Goal: Task Accomplishment & Management: Manage account settings

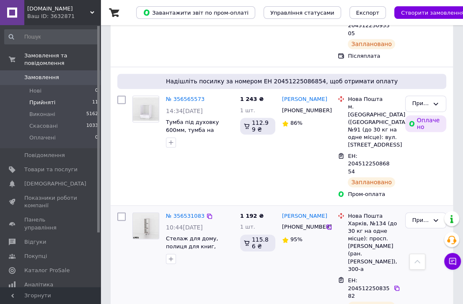
scroll to position [878, 0]
click at [41, 267] on span "Каталог ProSale" at bounding box center [46, 271] width 45 height 8
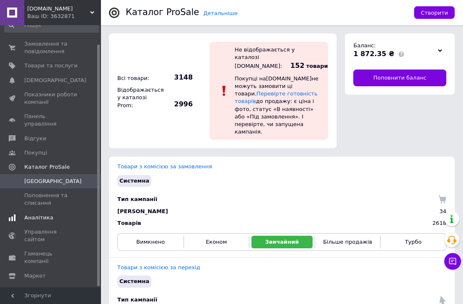
scroll to position [21, 0]
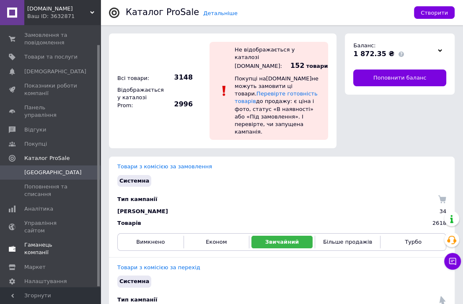
click at [50, 241] on span "Гаманець компанії" at bounding box center [50, 248] width 53 height 15
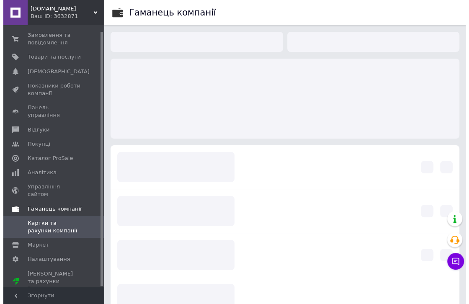
scroll to position [6, 0]
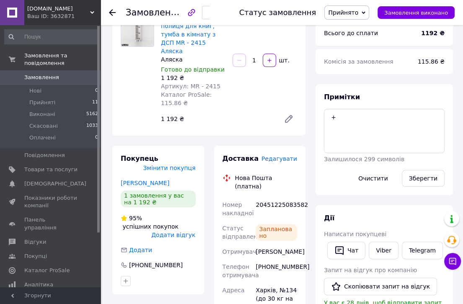
scroll to position [84, 0]
drag, startPoint x: 216, startPoint y: 79, endPoint x: 205, endPoint y: 78, distance: 11.0
click at [215, 82] on div "Артикул: MR - 2415" at bounding box center [193, 86] width 65 height 8
drag, startPoint x: 205, startPoint y: 78, endPoint x: 186, endPoint y: 78, distance: 18.9
click at [186, 83] on span "Артикул: MR - 2415" at bounding box center [190, 86] width 59 height 7
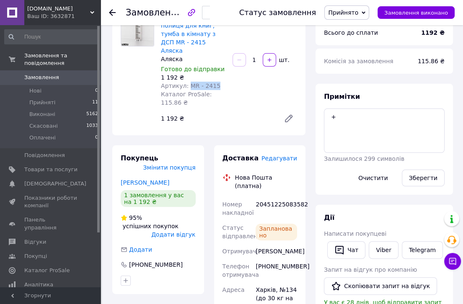
copy span "MR - 2415"
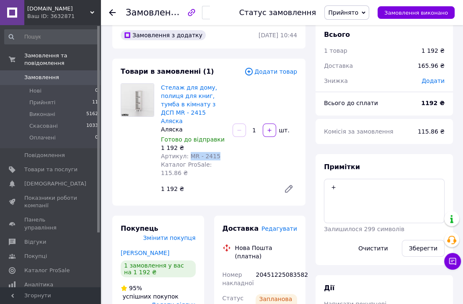
scroll to position [0, 0]
